Goal: Task Accomplishment & Management: Manage account settings

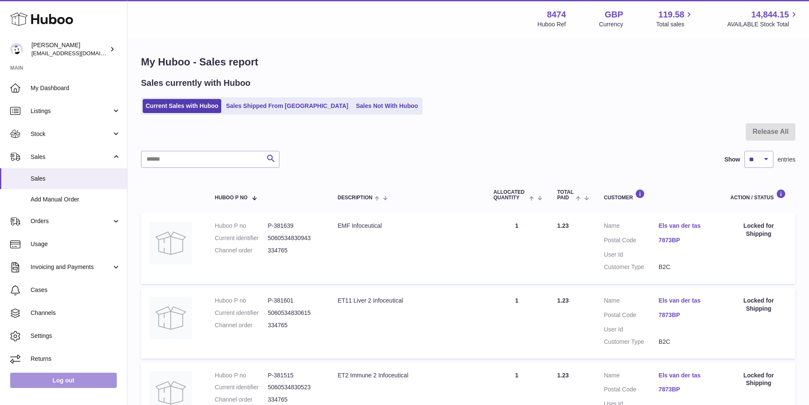
click at [42, 383] on link "Log out" at bounding box center [63, 380] width 107 height 15
